Goal: Navigation & Orientation: Find specific page/section

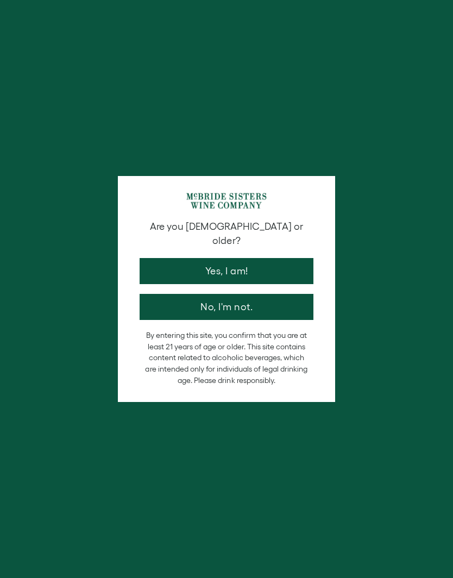
click at [268, 261] on button "Yes, I am!" at bounding box center [227, 271] width 174 height 26
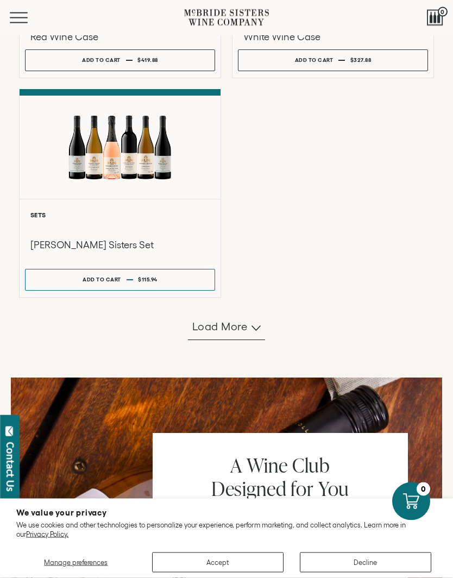
scroll to position [881, 0]
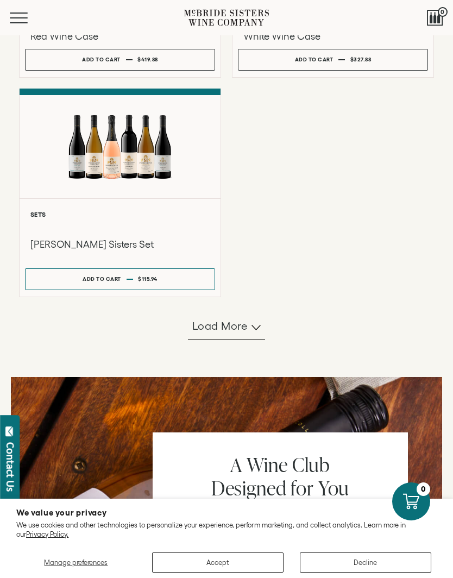
click at [109, 198] on div at bounding box center [120, 146] width 201 height 103
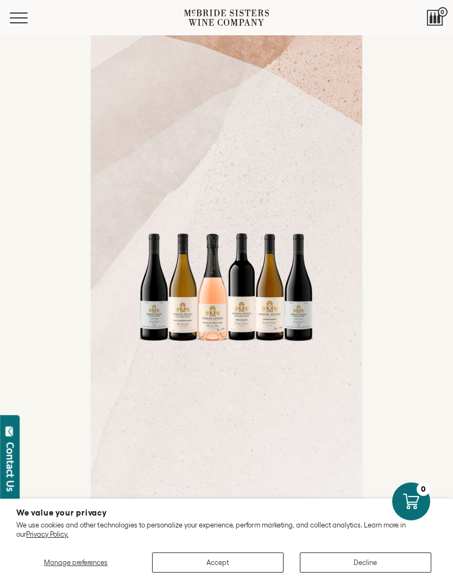
click at [26, 19] on button "Menu" at bounding box center [29, 18] width 39 height 11
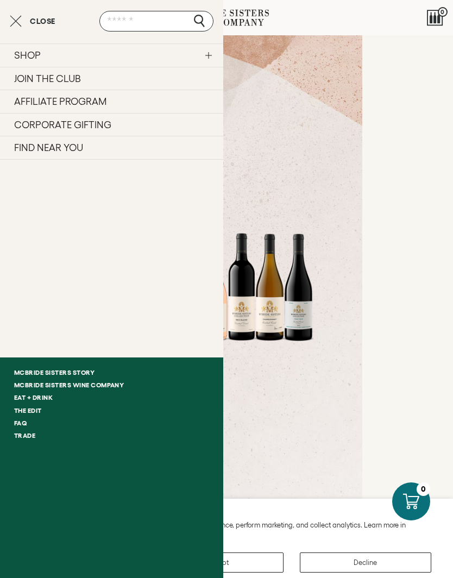
click at [72, 151] on link "FIND NEAR YOU" at bounding box center [111, 148] width 223 height 24
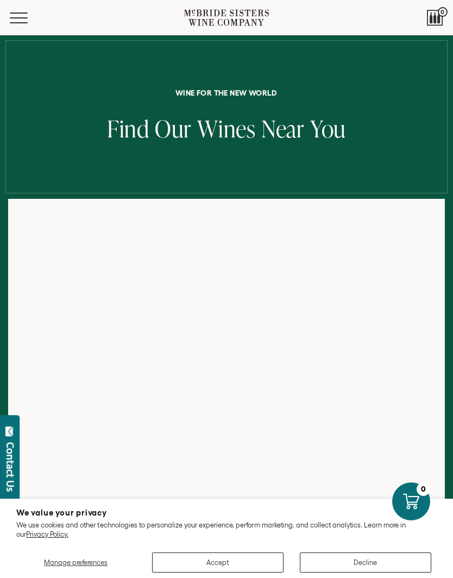
click at [368, 566] on button "Decline" at bounding box center [366, 563] width 132 height 20
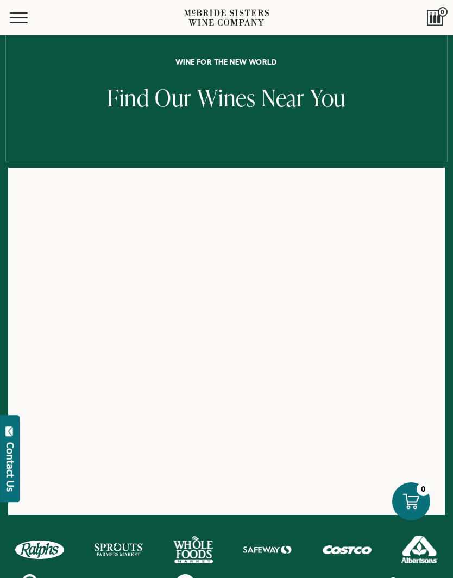
scroll to position [18, 0]
